Goal: Find contact information: Find contact information

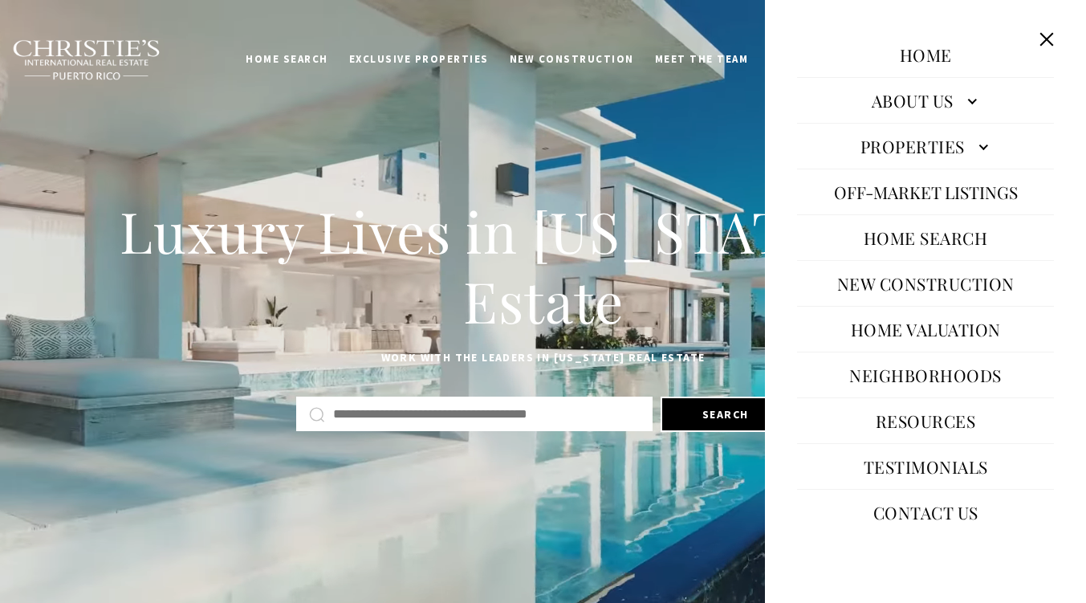
click at [883, 509] on link "Contact Us" at bounding box center [926, 512] width 121 height 39
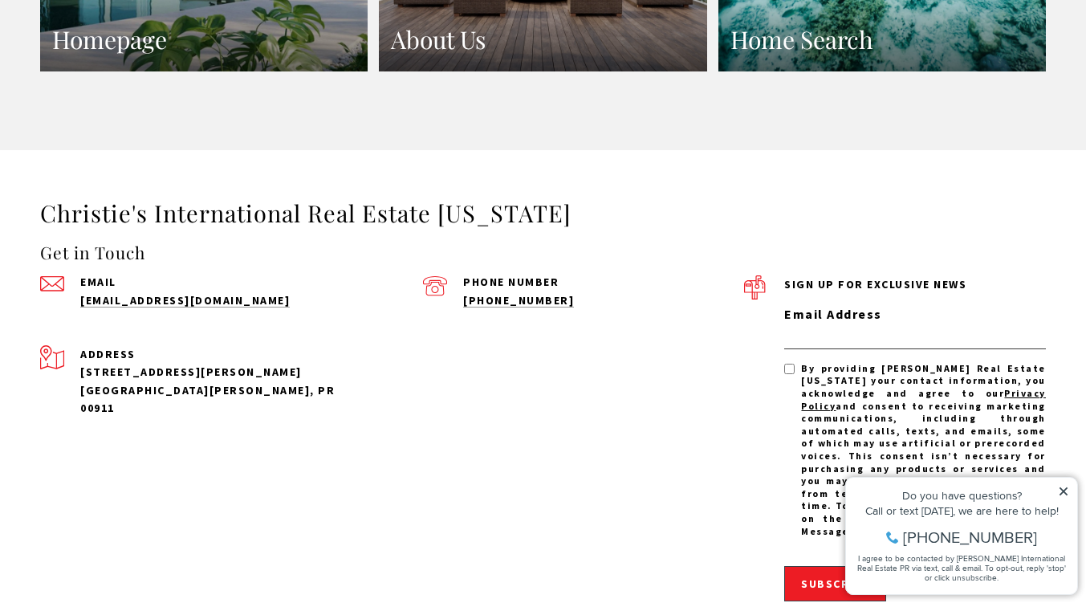
scroll to position [1531, 0]
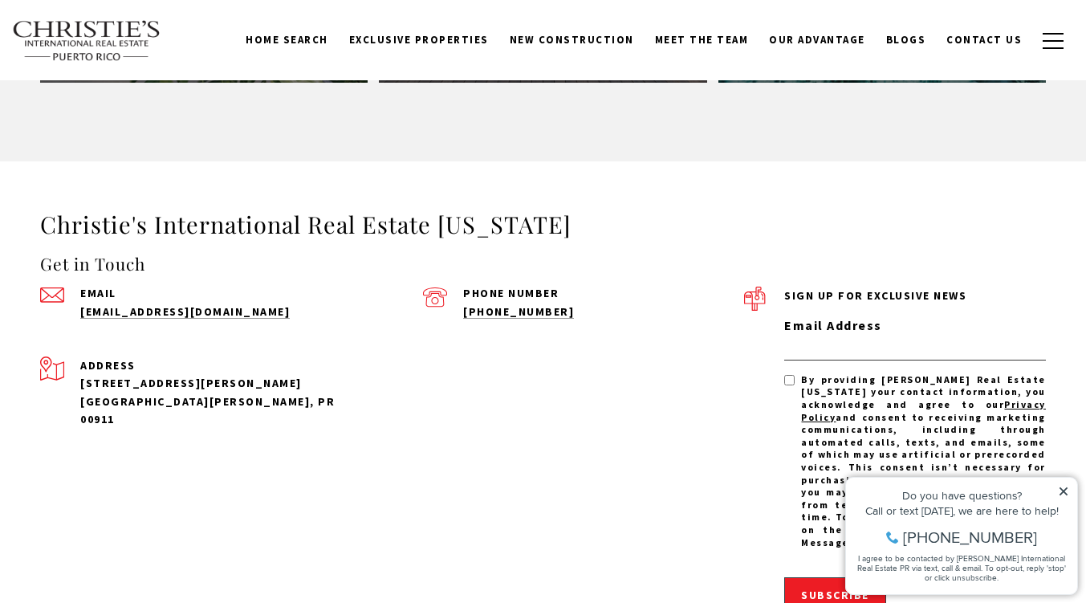
drag, startPoint x: 1098, startPoint y: 59, endPoint x: 1093, endPoint y: 404, distance: 344.5
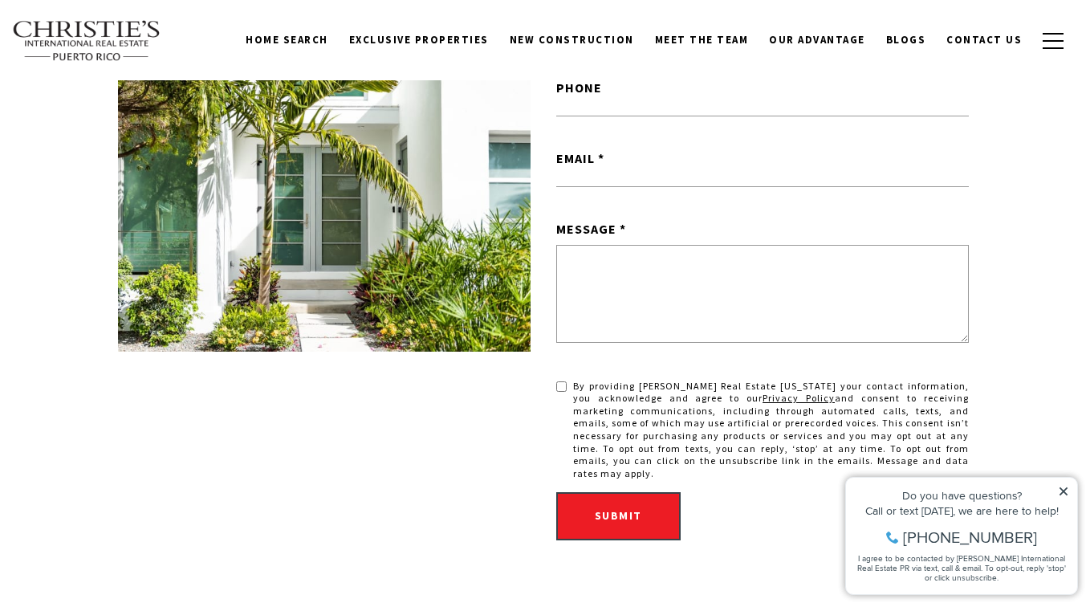
scroll to position [425, 0]
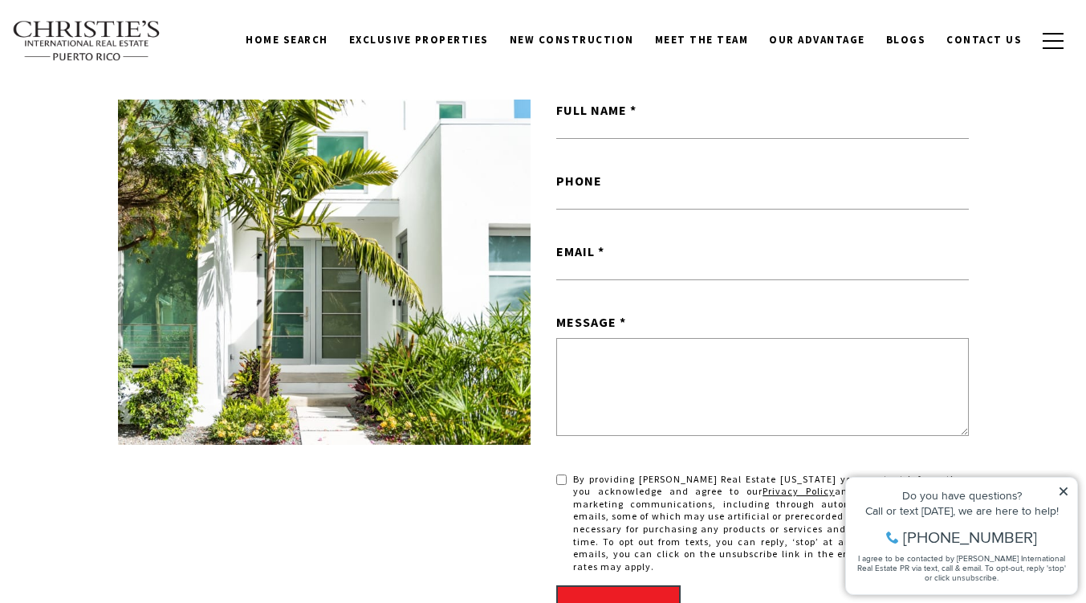
drag, startPoint x: 1078, startPoint y: 163, endPoint x: 1094, endPoint y: 150, distance: 20.6
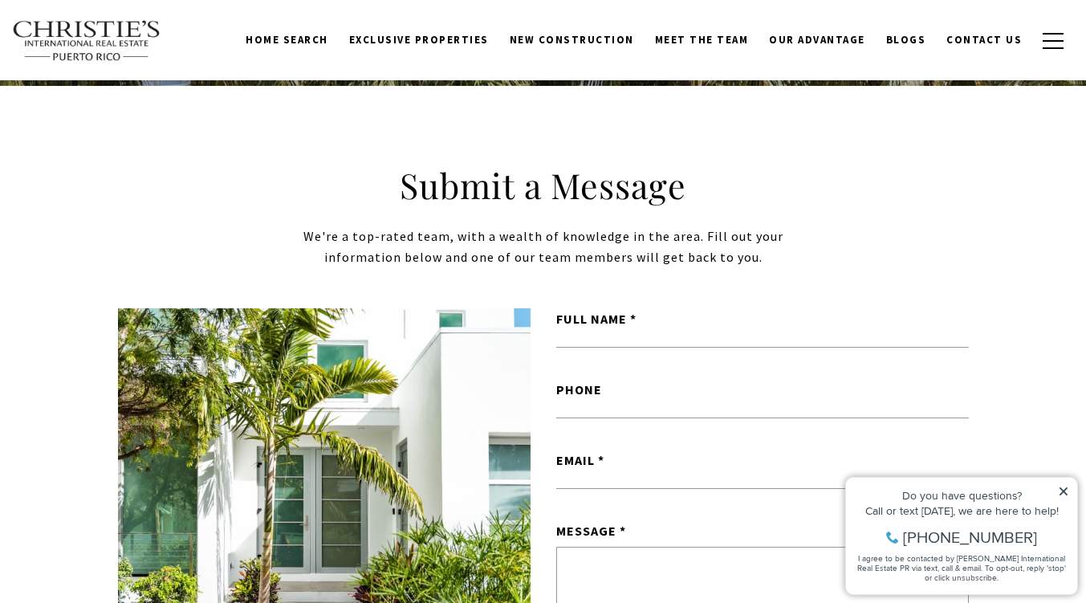
scroll to position [209, 0]
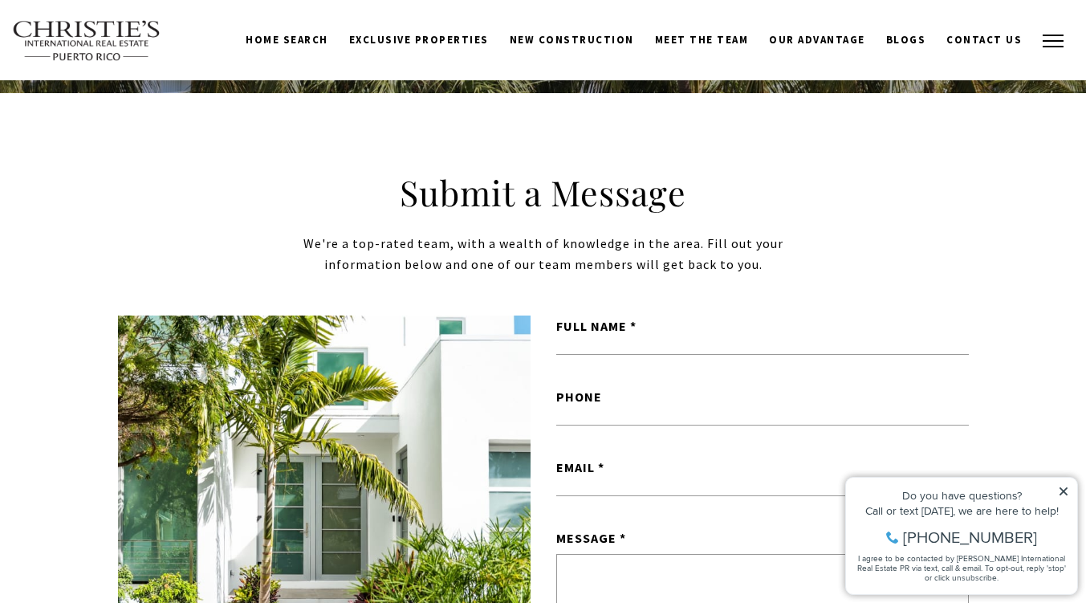
click at [1045, 39] on button "button" at bounding box center [1054, 41] width 42 height 47
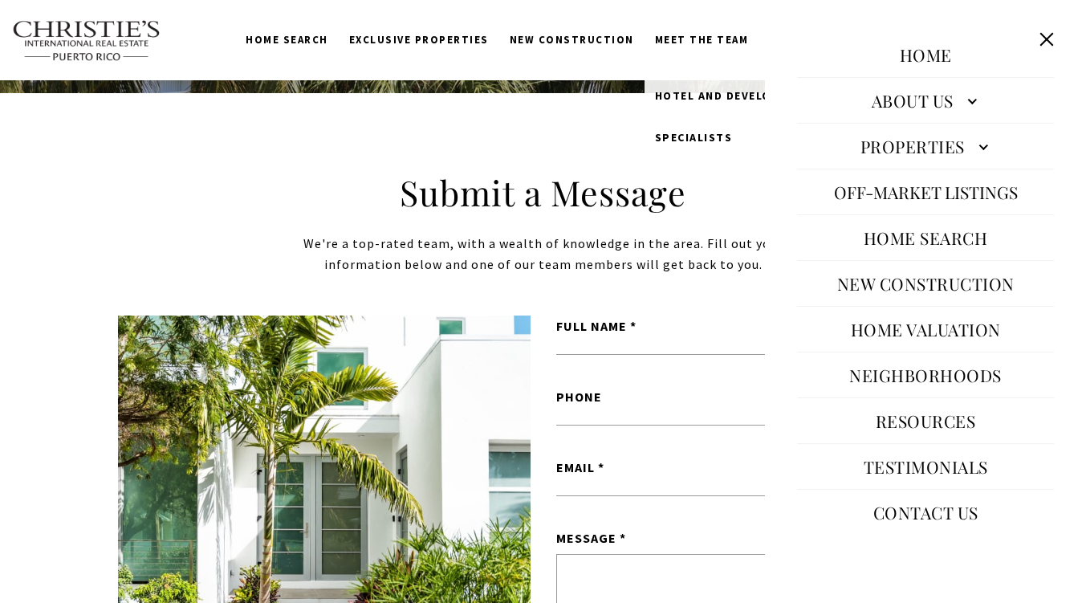
click at [713, 39] on link "Meet the Team" at bounding box center [702, 40] width 115 height 31
click at [717, 129] on link "Specialists" at bounding box center [765, 137] width 240 height 42
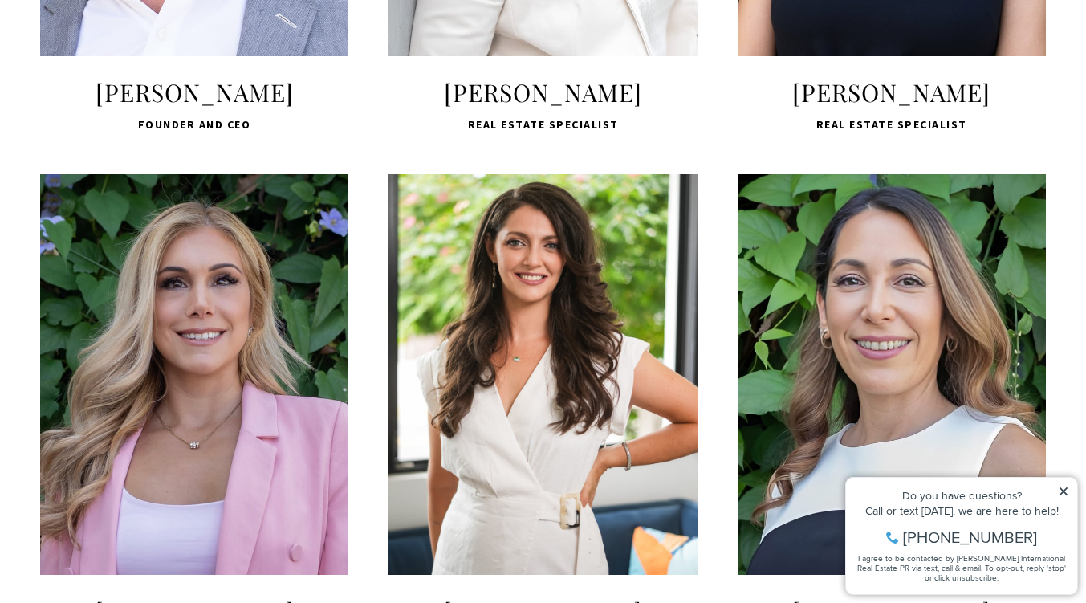
scroll to position [1267, 0]
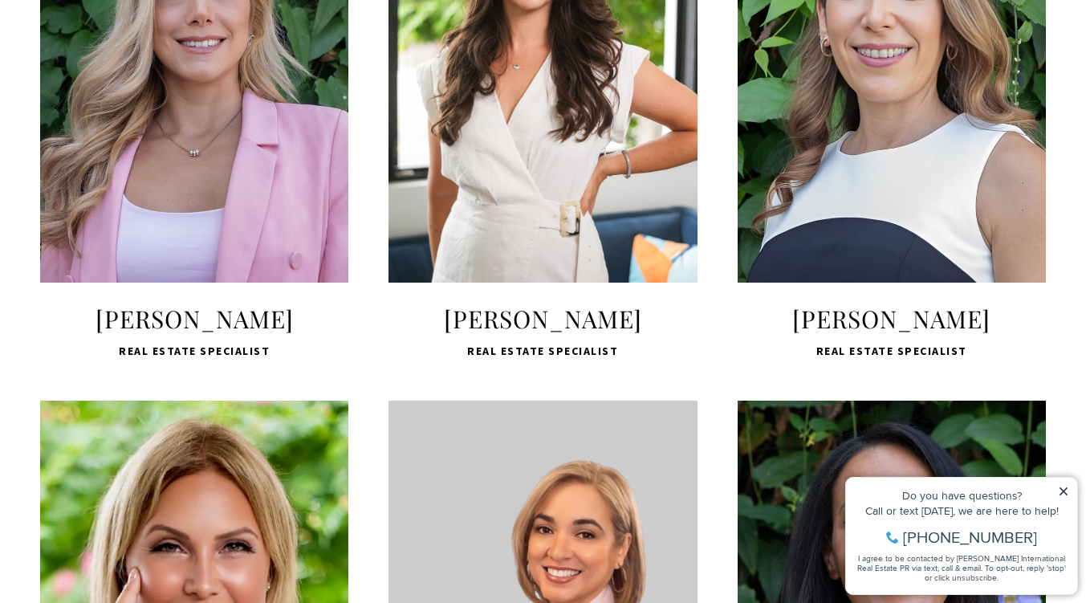
drag, startPoint x: 1094, startPoint y: 31, endPoint x: 1093, endPoint y: 138, distance: 107.6
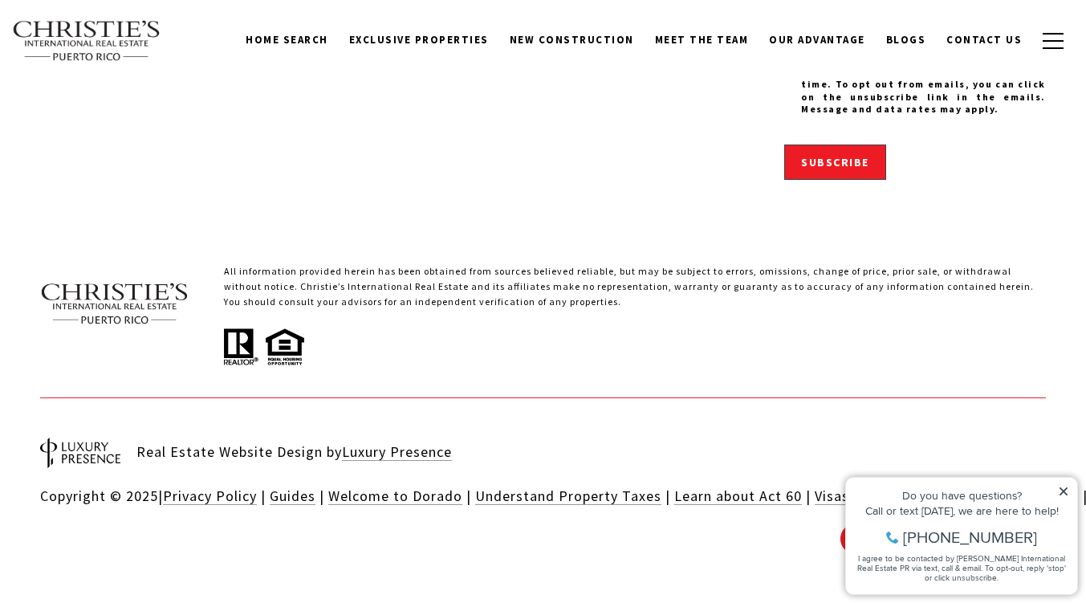
scroll to position [5743, 0]
drag, startPoint x: 391, startPoint y: 227, endPoint x: 548, endPoint y: 359, distance: 204.6
click at [548, 231] on div "Get in Touch Email admin@cirepr.com Phone Number (939) 337-3000 Address 1904 Mc…" at bounding box center [392, 25] width 704 height 413
copy div "Email admin@cirepr.com Phone Number (939) 337-3000 Address 1904 McLeary Ave. Sa…"
